Goal: Communication & Community: Answer question/provide support

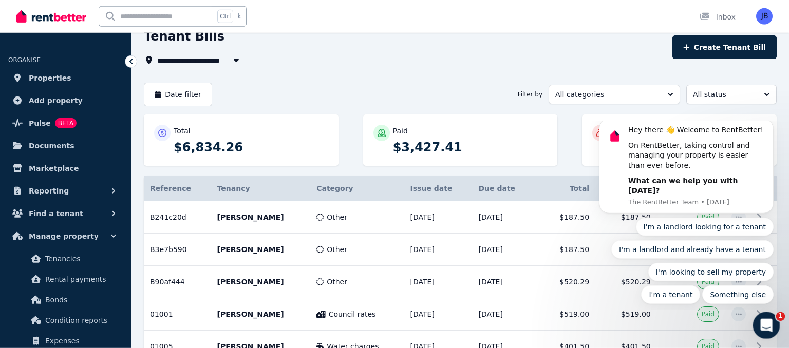
click at [770, 323] on icon "Open Intercom Messenger" at bounding box center [764, 324] width 17 height 17
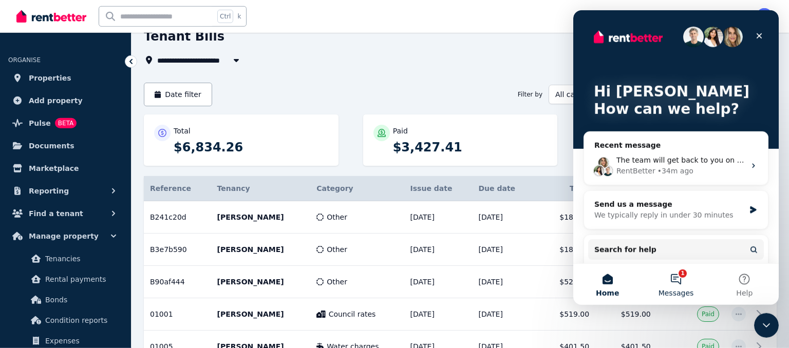
click at [683, 285] on button "1 Messages" at bounding box center [675, 283] width 68 height 41
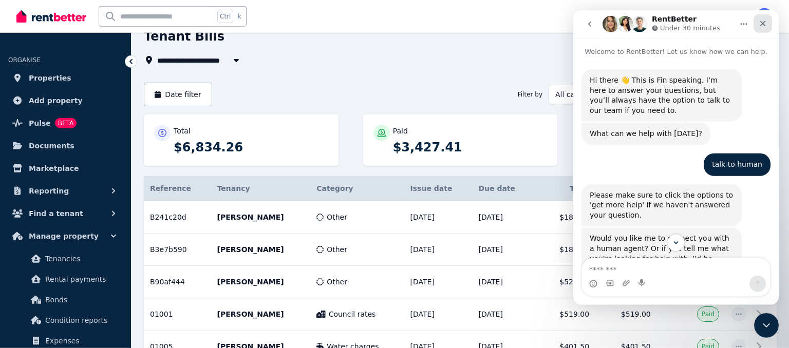
click at [764, 24] on icon "Close" at bounding box center [762, 23] width 8 height 8
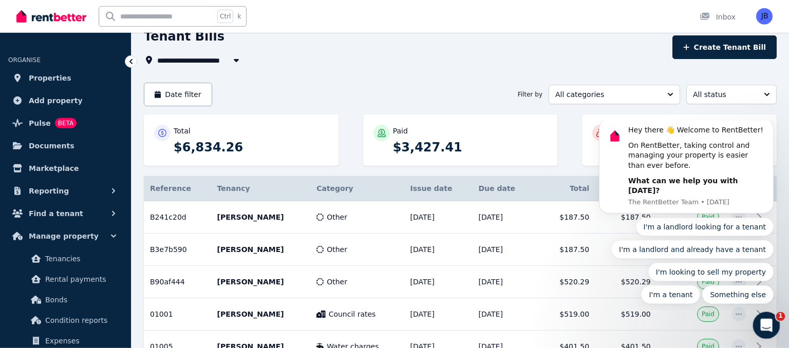
click at [763, 332] on div "Open Intercom Messenger" at bounding box center [765, 324] width 34 height 34
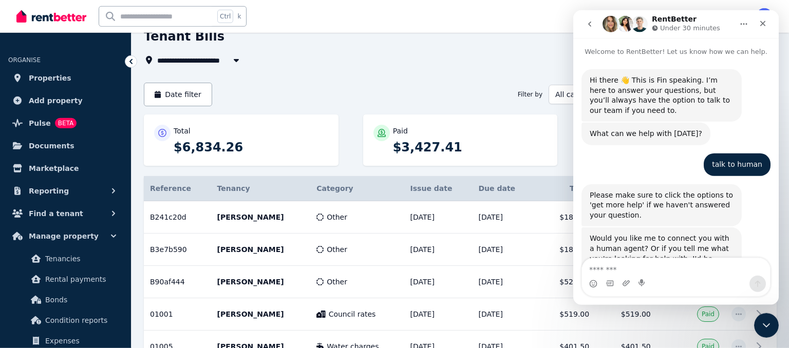
scroll to position [178, 0]
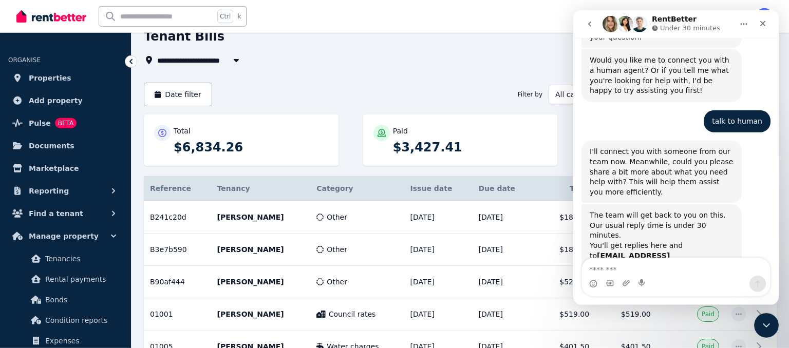
click at [594, 22] on button "go back" at bounding box center [590, 24] width 20 height 20
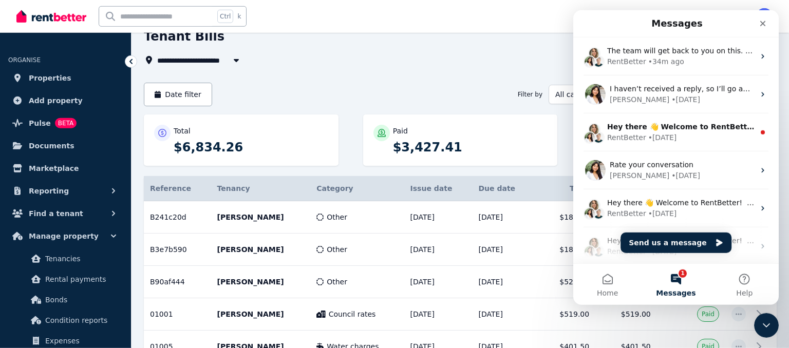
scroll to position [0, 0]
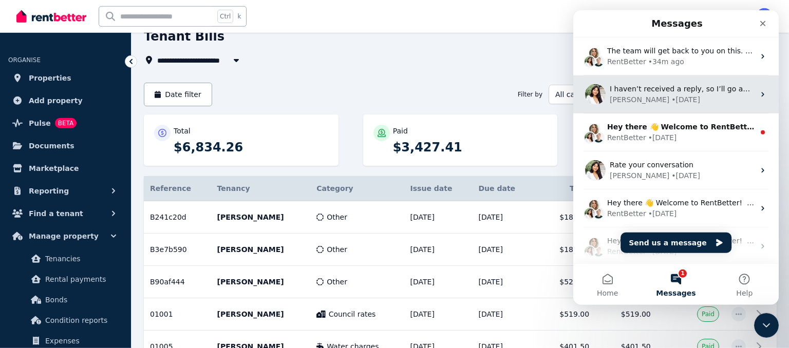
click at [718, 102] on div "[PERSON_NAME] • [DATE]" at bounding box center [682, 99] width 145 height 11
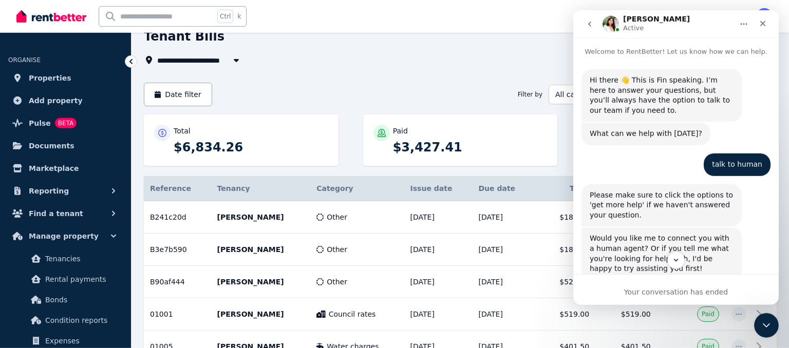
click at [593, 26] on icon "go back" at bounding box center [589, 24] width 8 height 8
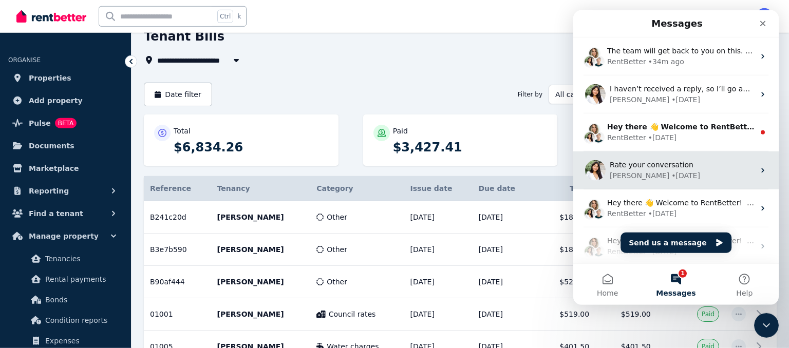
click at [686, 172] on div "[PERSON_NAME] • [DATE]" at bounding box center [682, 175] width 145 height 11
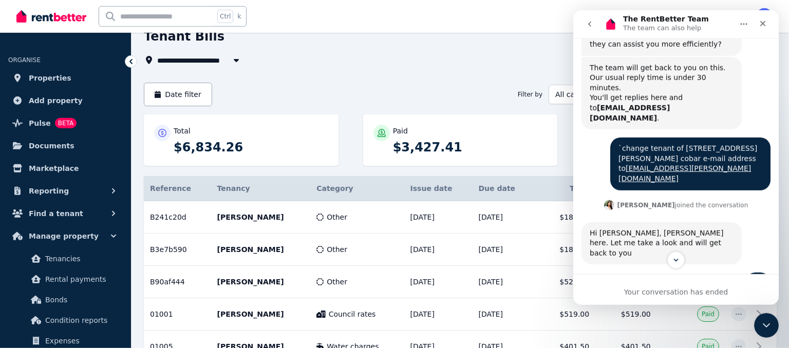
scroll to position [801, 0]
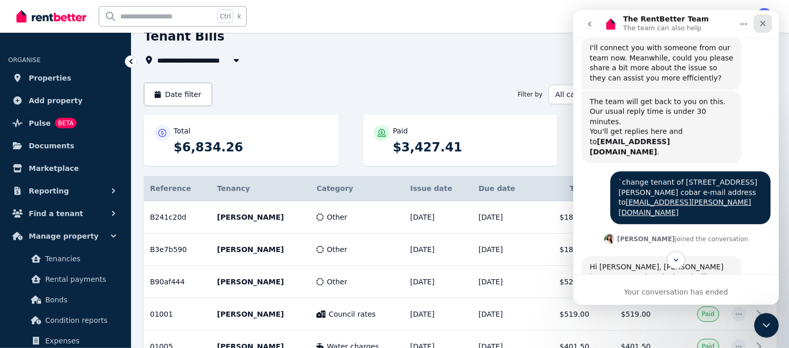
click at [766, 23] on icon "Close" at bounding box center [762, 23] width 8 height 8
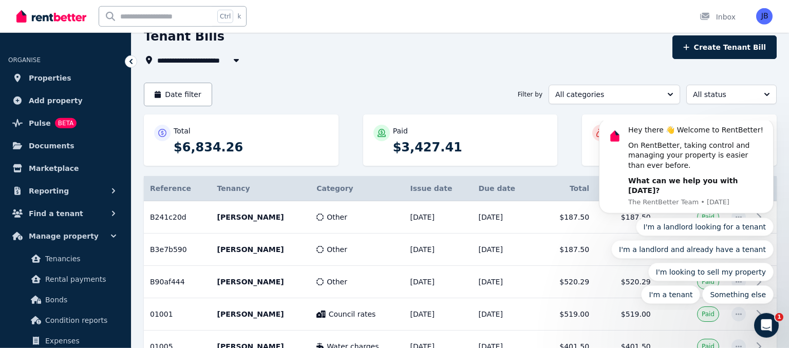
scroll to position [0, 0]
